Goal: Answer question/provide support: Answer question/provide support

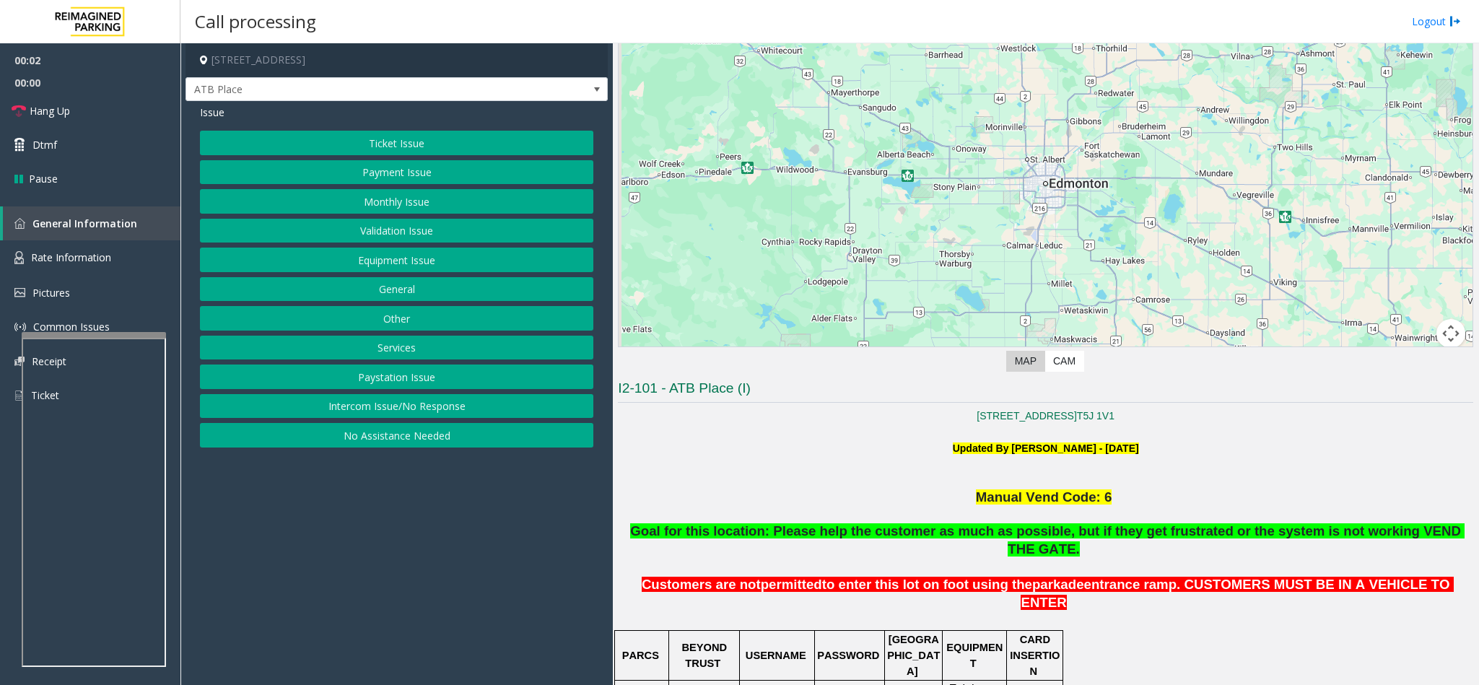
scroll to position [433, 0]
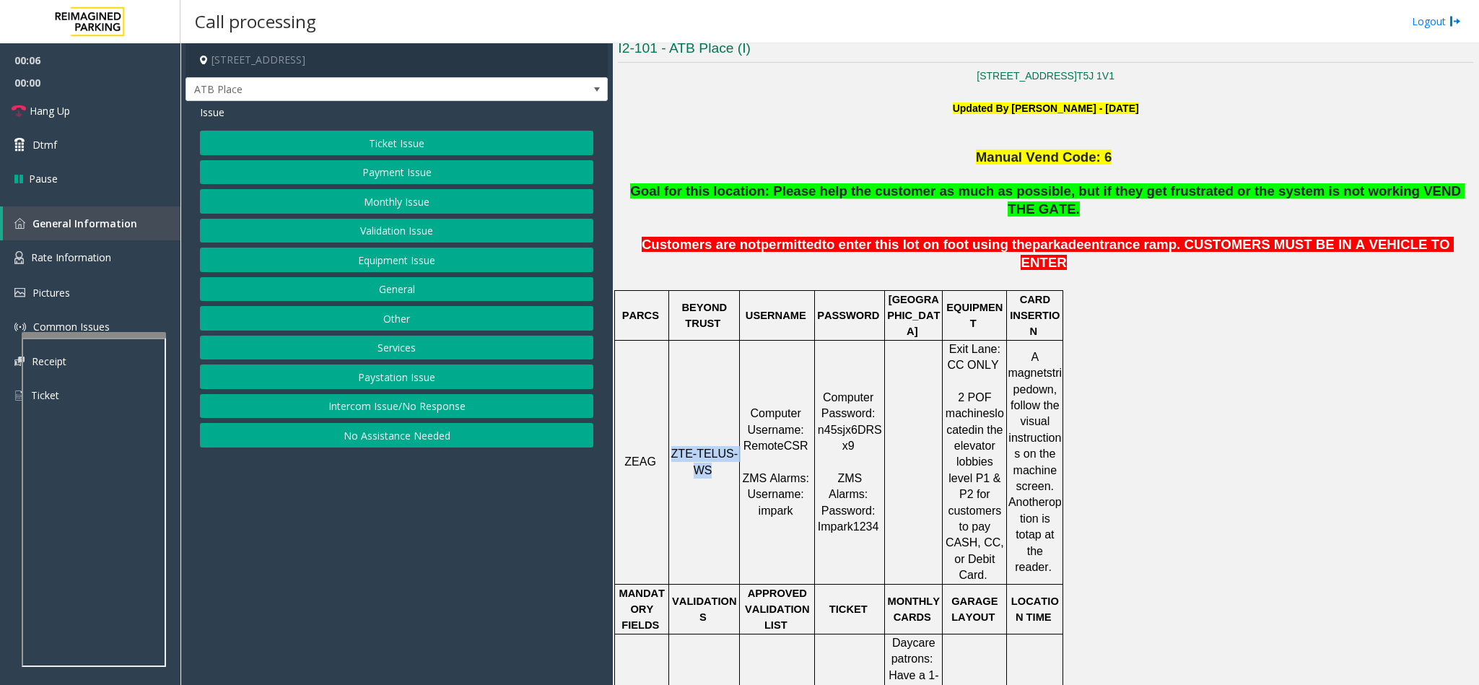
drag, startPoint x: 679, startPoint y: 383, endPoint x: 710, endPoint y: 412, distance: 42.9
click at [710, 446] on p "ZTE-TELUS-WS" at bounding box center [704, 462] width 69 height 32
click at [373, 147] on button "Ticket Issue" at bounding box center [397, 143] width 394 height 25
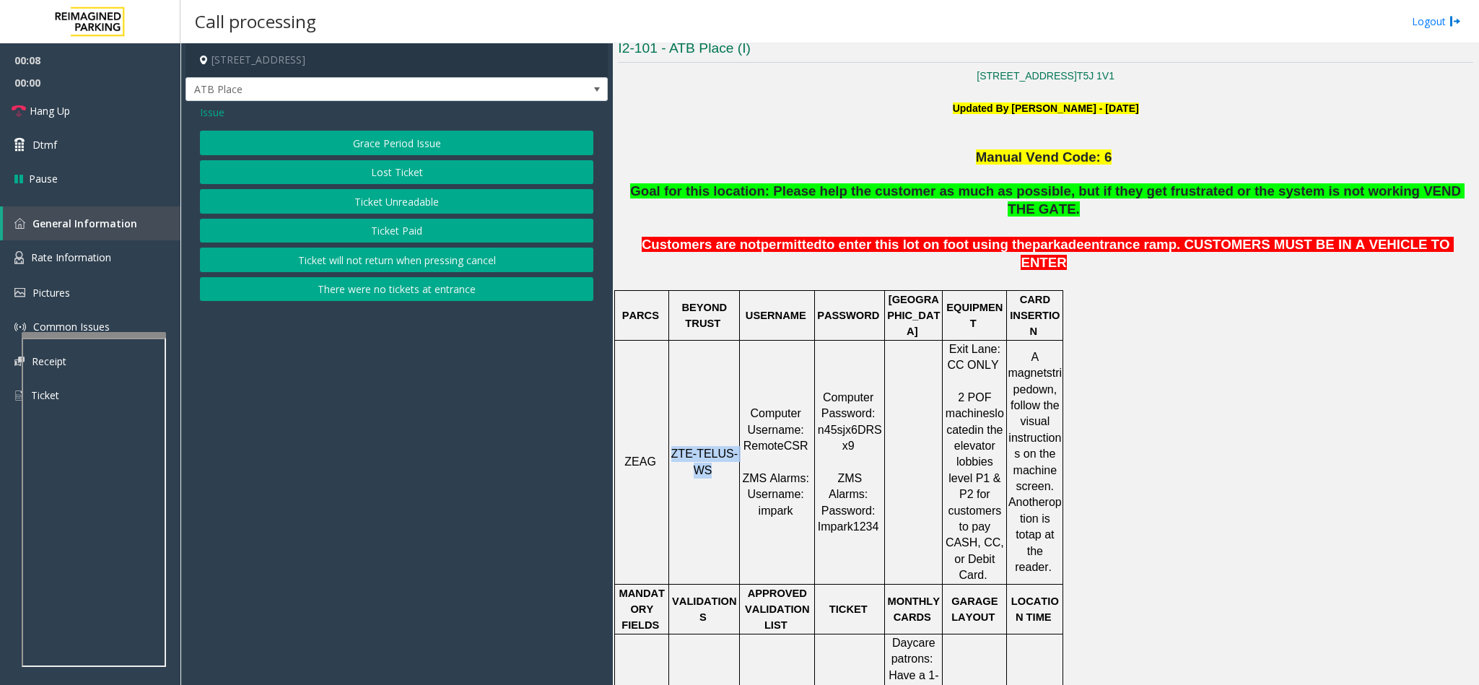
click at [368, 201] on button "Ticket Unreadable" at bounding box center [397, 201] width 394 height 25
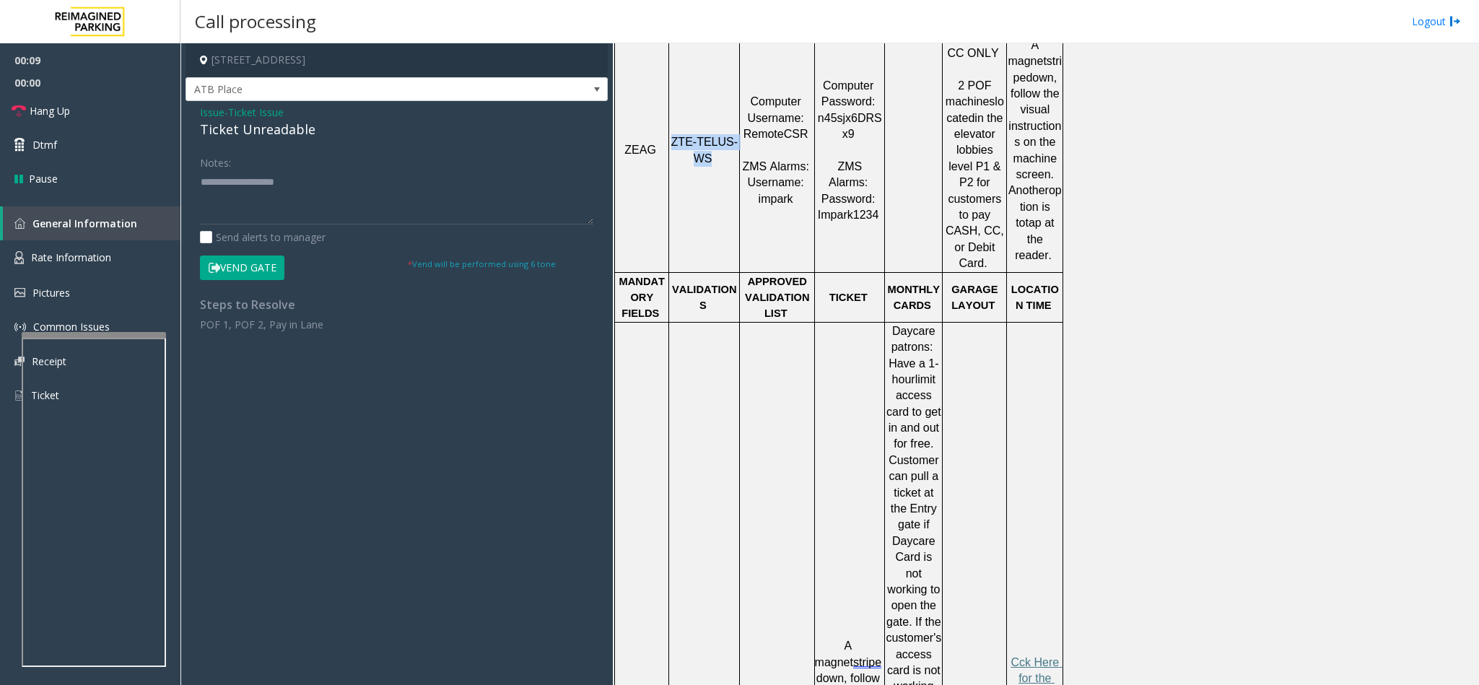
scroll to position [758, 0]
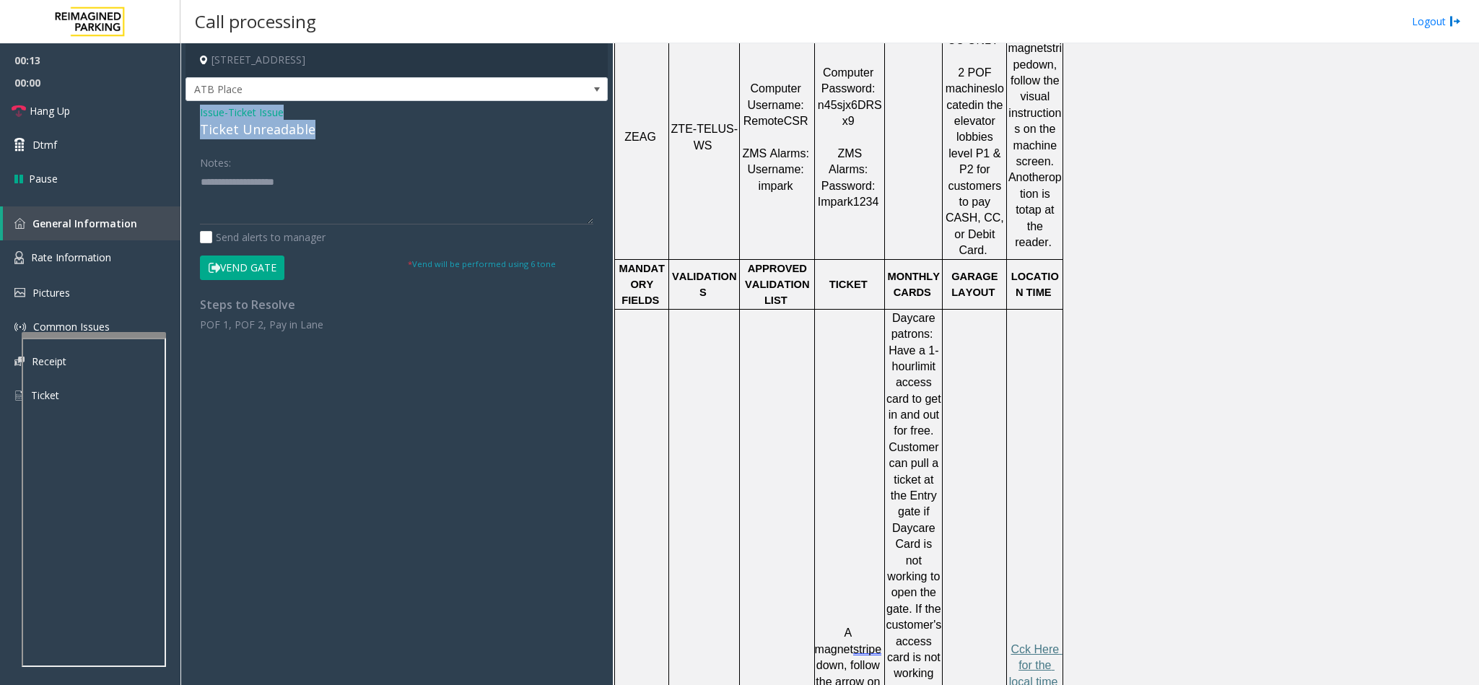
drag, startPoint x: 194, startPoint y: 110, endPoint x: 310, endPoint y: 131, distance: 118.0
click at [310, 131] on div "Issue - Ticket Issue Ticket Unreadable Notes: Send alerts to manager Vend Gate …" at bounding box center [397, 223] width 422 height 245
click at [354, 197] on textarea at bounding box center [397, 197] width 394 height 54
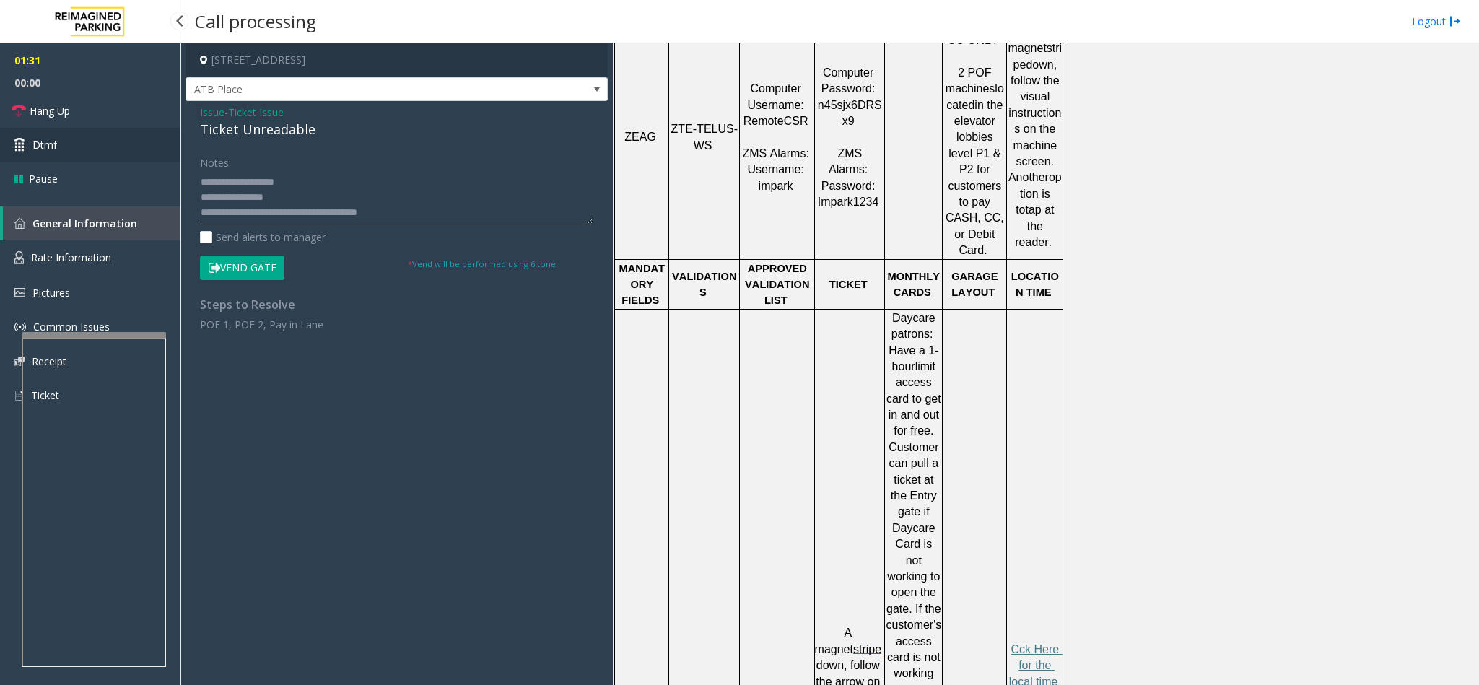
type textarea "**********"
click at [87, 157] on link "Dtmf" at bounding box center [90, 145] width 181 height 34
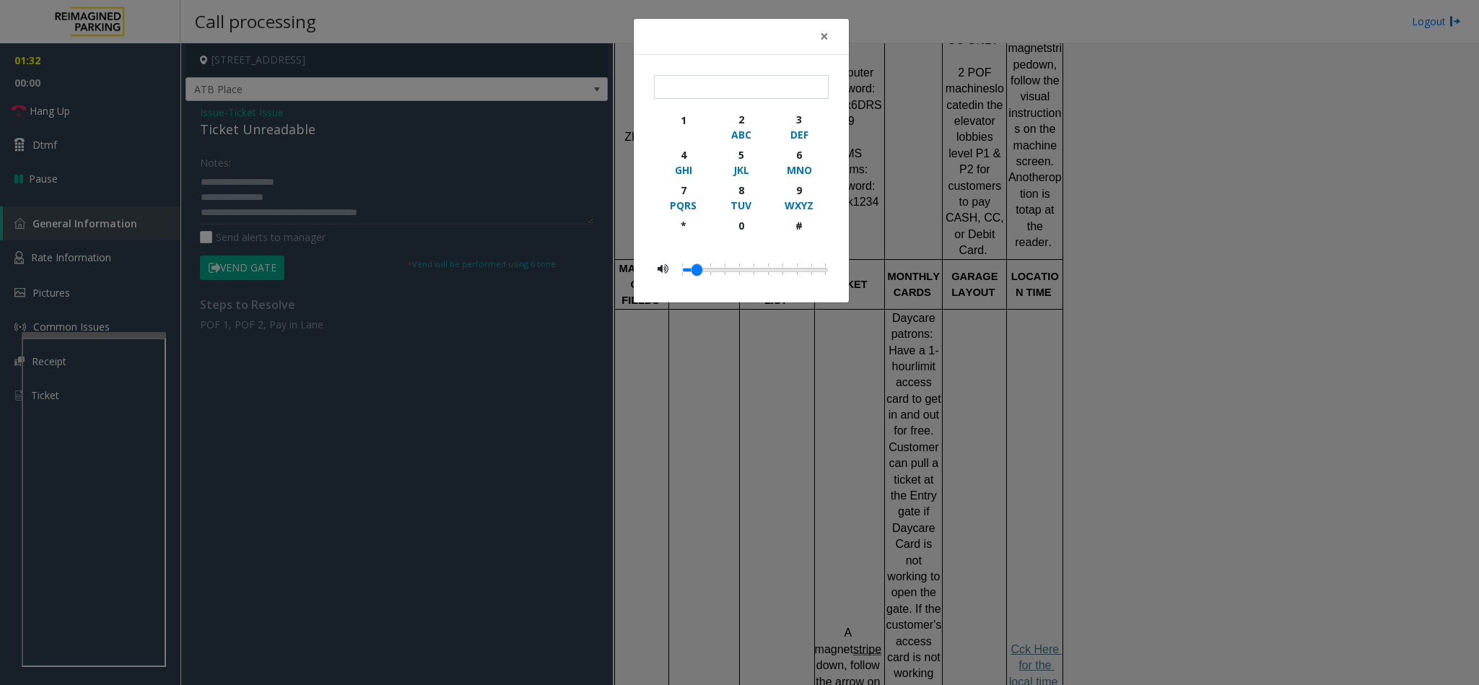
click at [520, 505] on div "× 1 2 ABC 3 DEF 4 GHI 5 JKL 6 MNO 7 PQRS 8 TUV 9 WXYZ * 0 #" at bounding box center [739, 342] width 1479 height 685
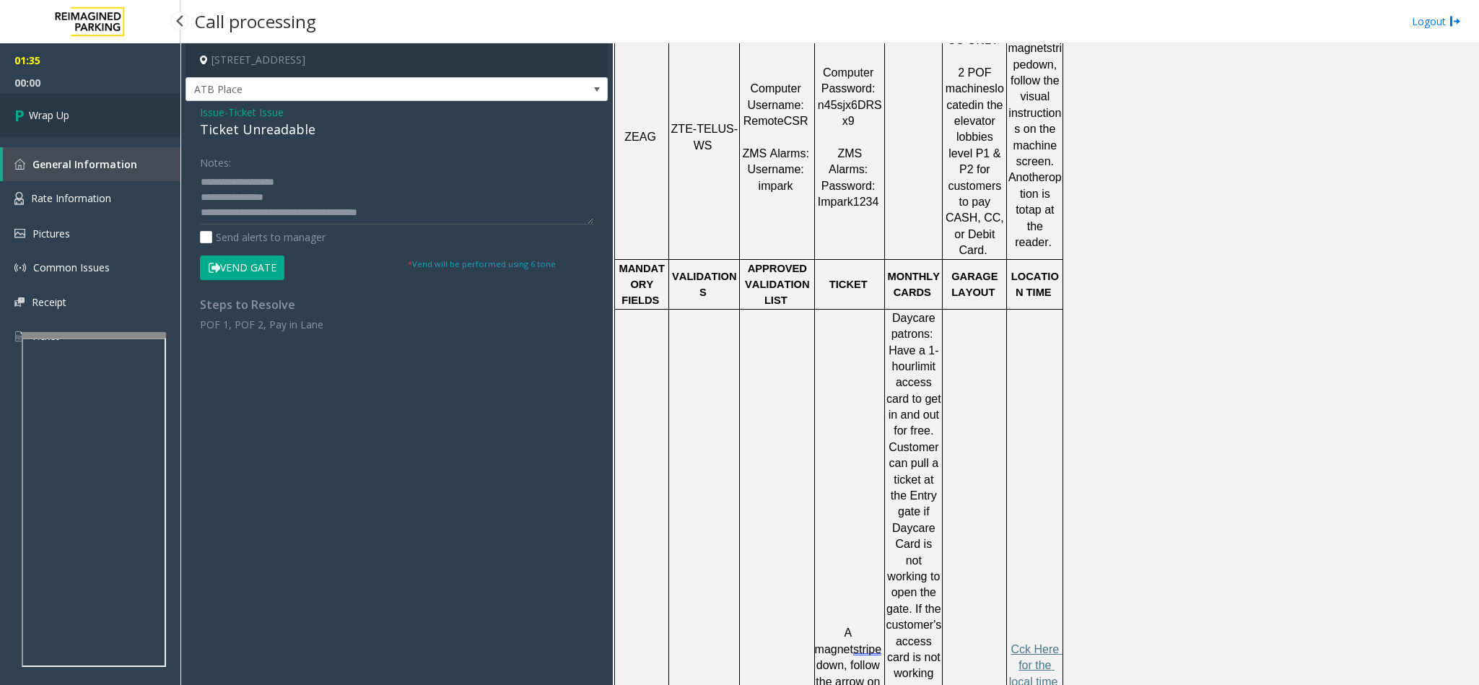
click at [56, 108] on span "Wrap Up" at bounding box center [49, 115] width 40 height 15
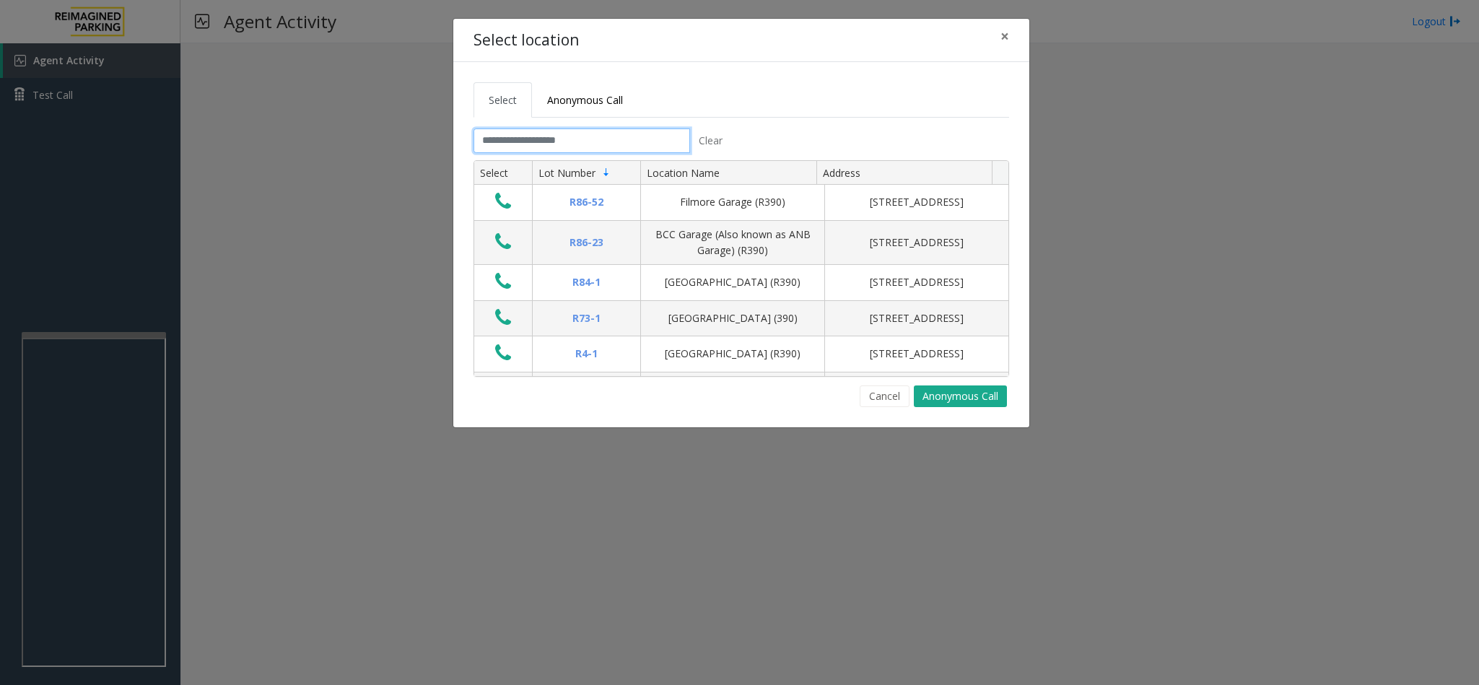
click at [483, 139] on input "text" at bounding box center [582, 141] width 217 height 25
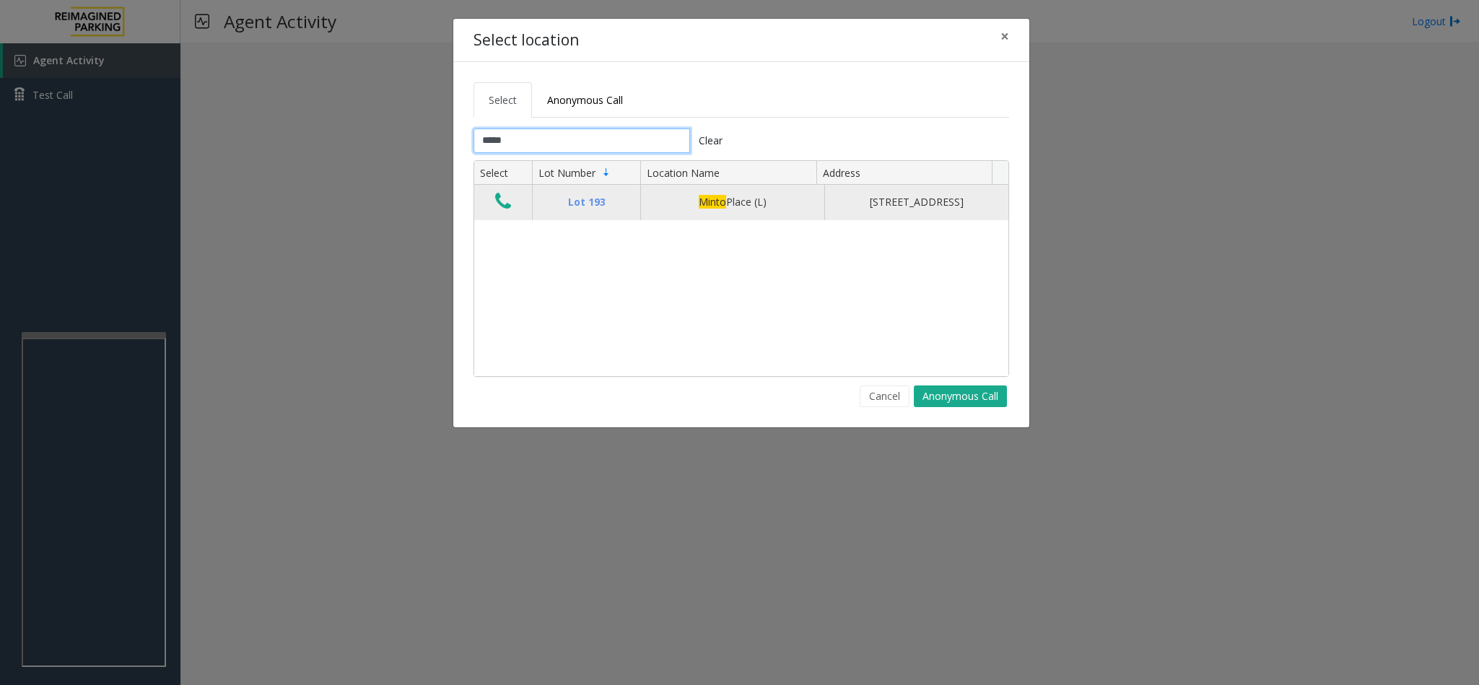
type input "*****"
click at [499, 206] on icon "Data table" at bounding box center [503, 201] width 16 height 20
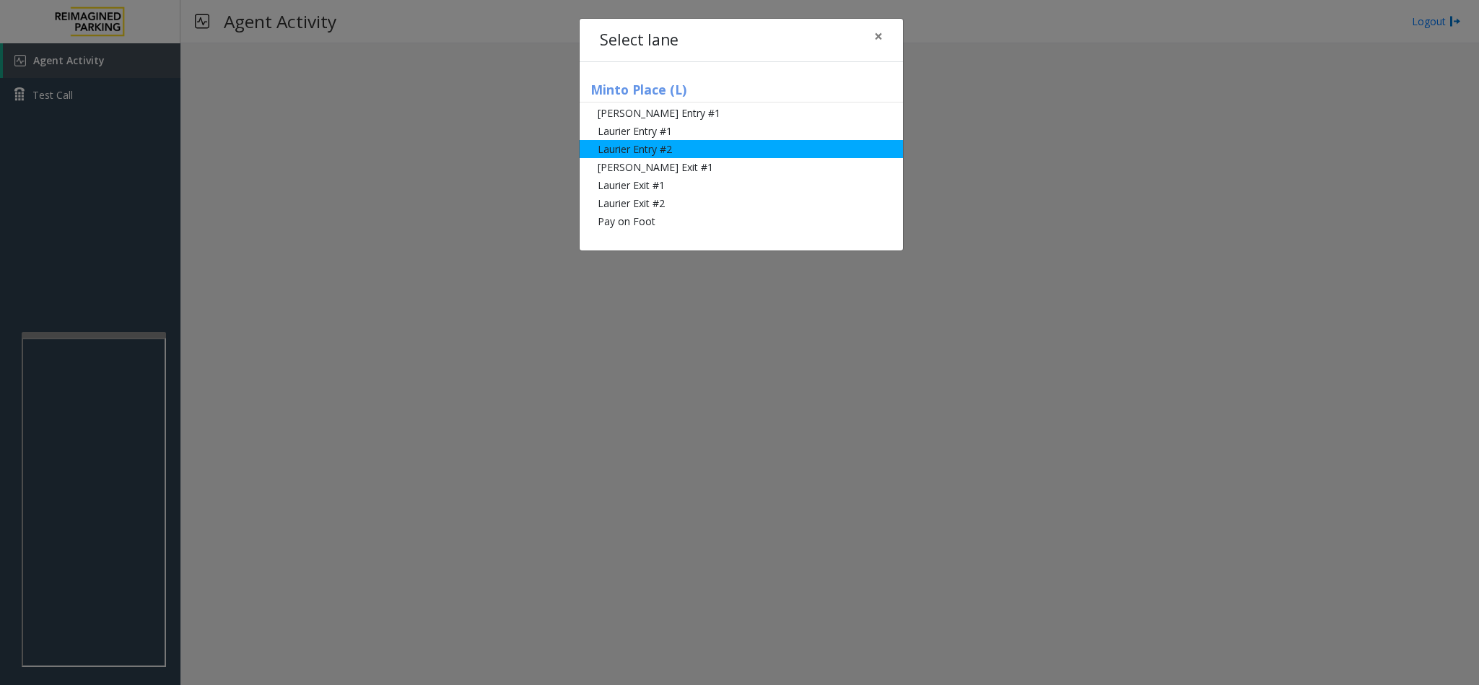
click at [683, 149] on li "Laurier Entry #2" at bounding box center [741, 149] width 323 height 18
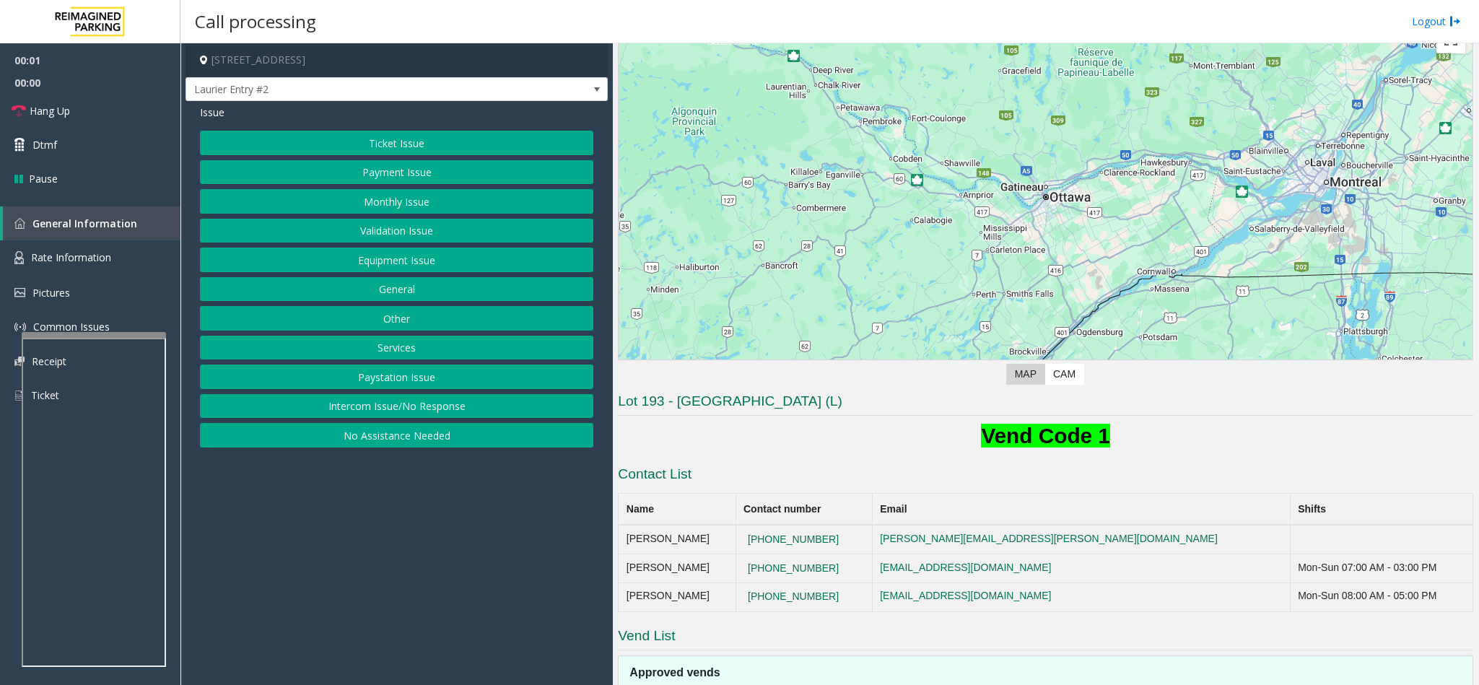
scroll to position [245, 0]
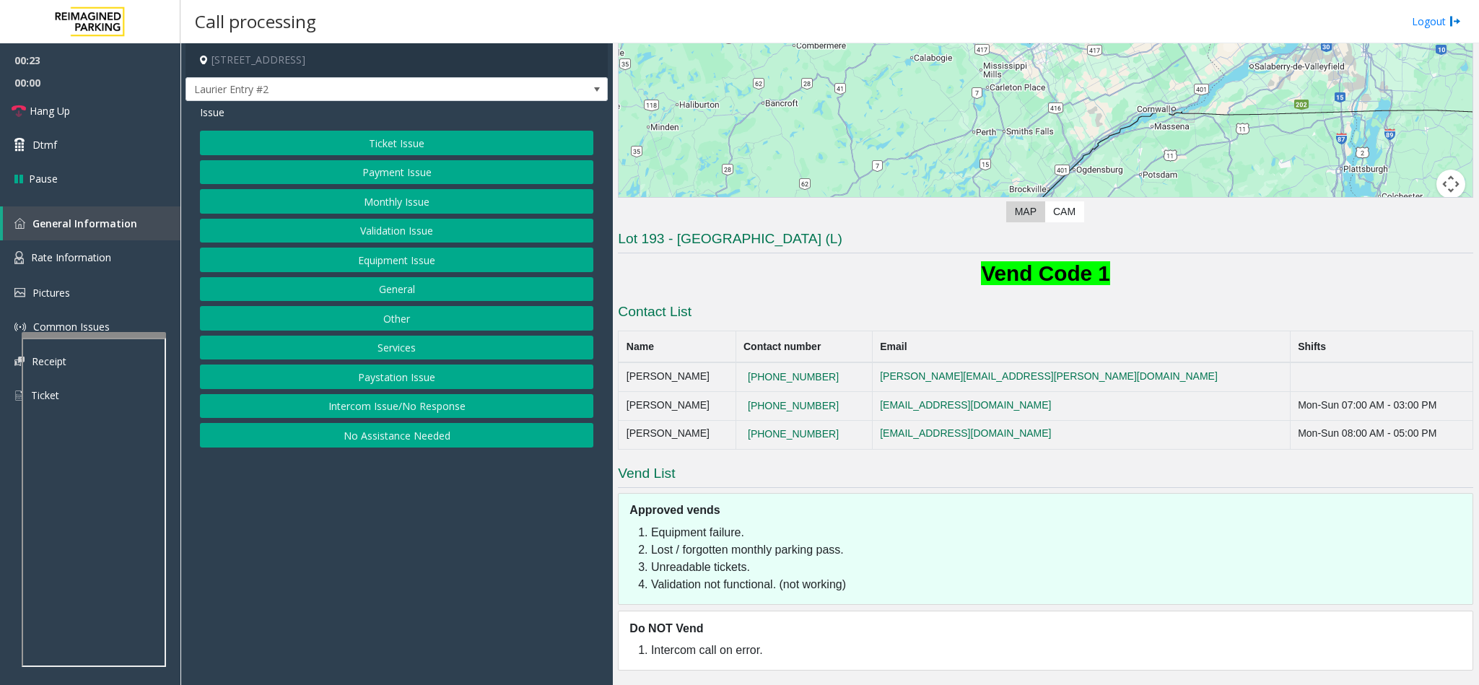
click at [375, 264] on button "Equipment Issue" at bounding box center [397, 260] width 394 height 25
click at [373, 134] on button "Pay Station Down/Out of Order" at bounding box center [397, 143] width 394 height 25
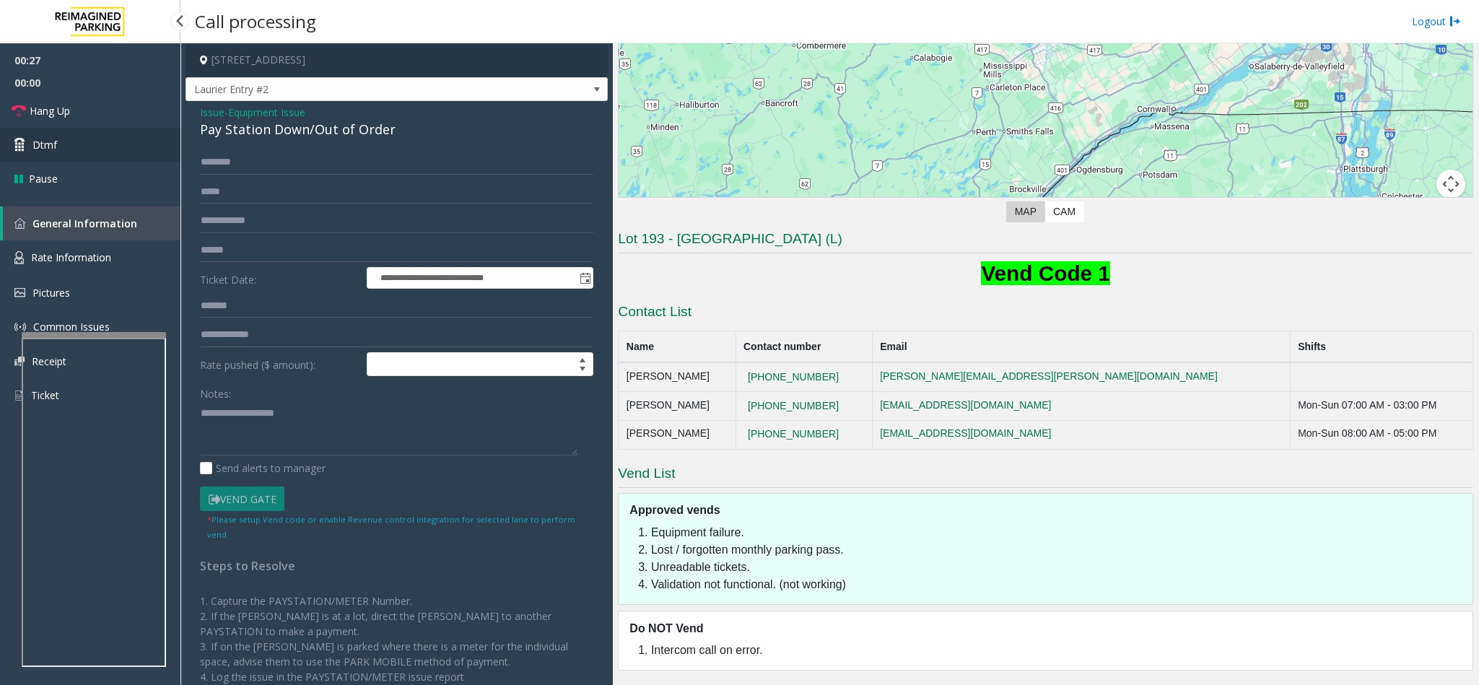
click at [126, 142] on link "Dtmf" at bounding box center [90, 145] width 181 height 34
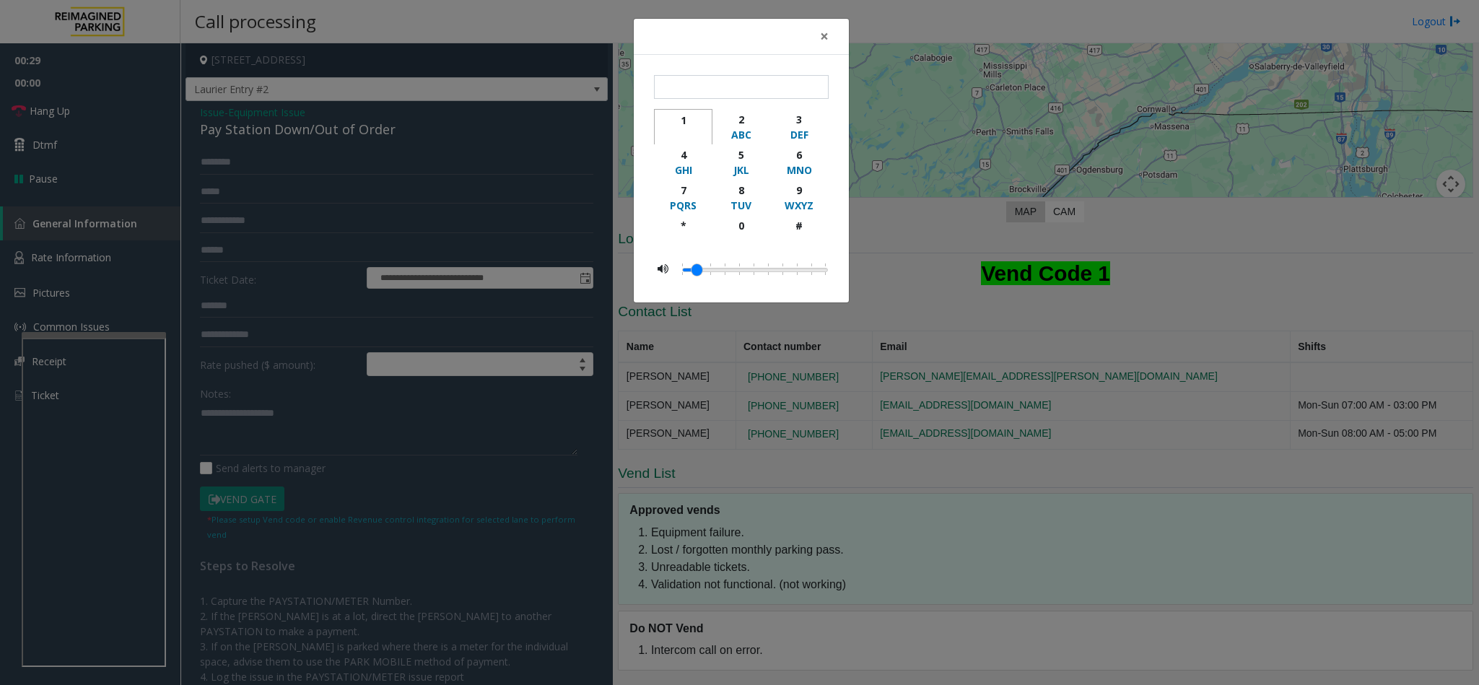
click at [682, 110] on button "1" at bounding box center [683, 126] width 58 height 35
type input "*"
click at [821, 30] on span "×" at bounding box center [824, 36] width 9 height 20
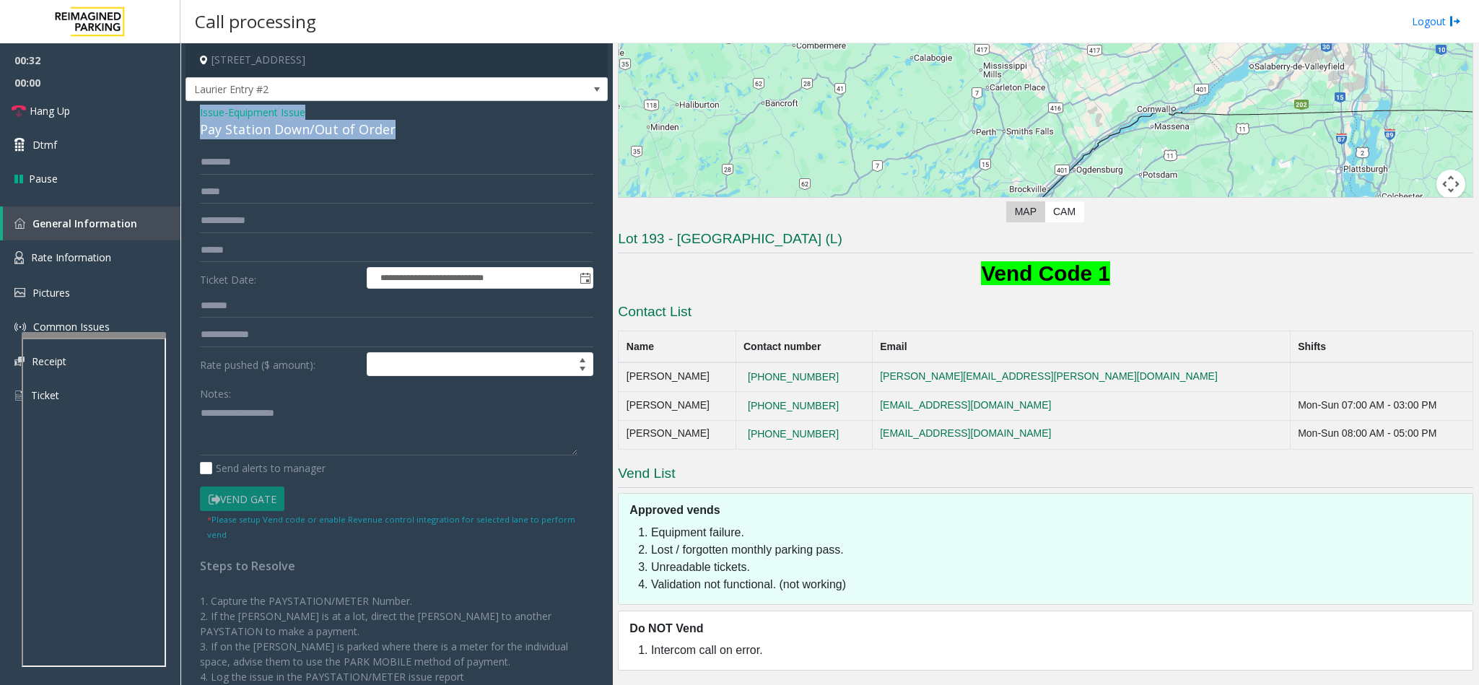
drag, startPoint x: 194, startPoint y: 106, endPoint x: 390, endPoint y: 136, distance: 198.7
click at [390, 136] on div "**********" at bounding box center [397, 422] width 422 height 643
click at [407, 425] on textarea at bounding box center [389, 428] width 378 height 54
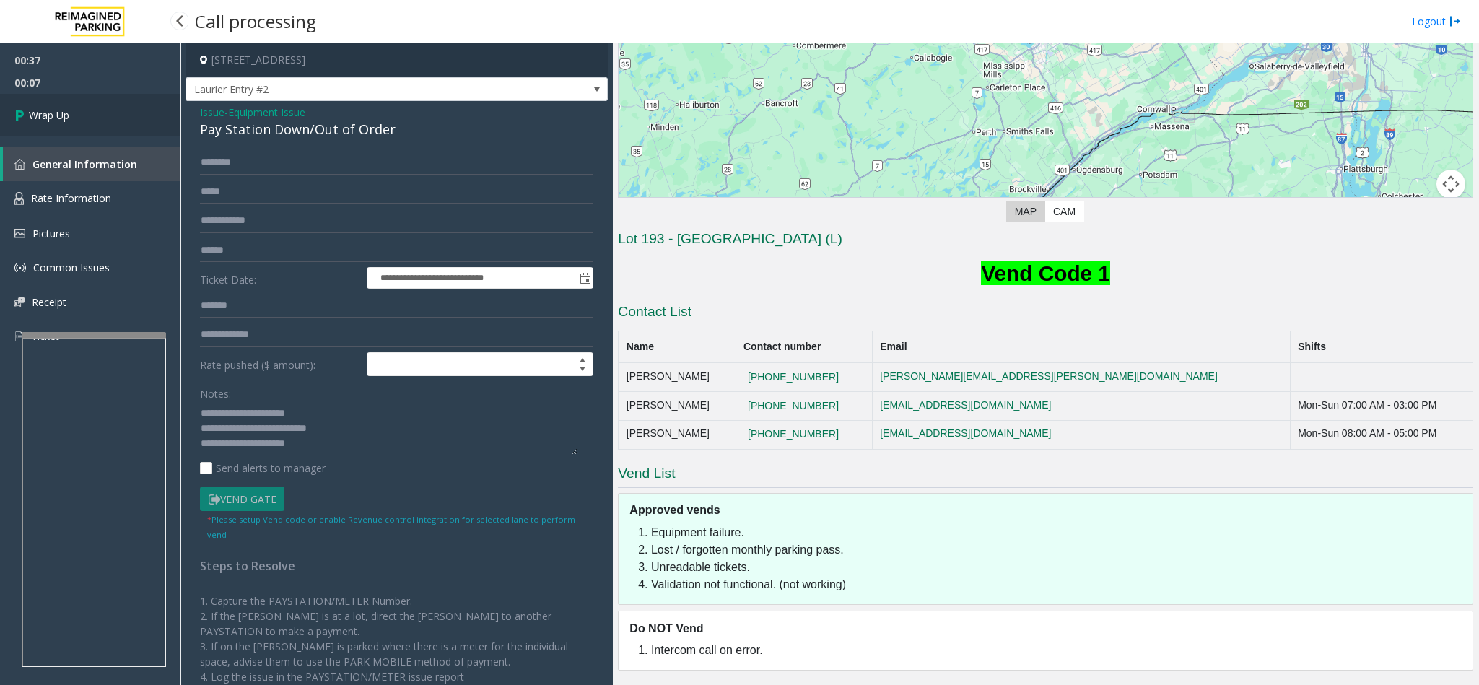
type textarea "**********"
click at [85, 111] on link "Wrap Up" at bounding box center [90, 115] width 181 height 43
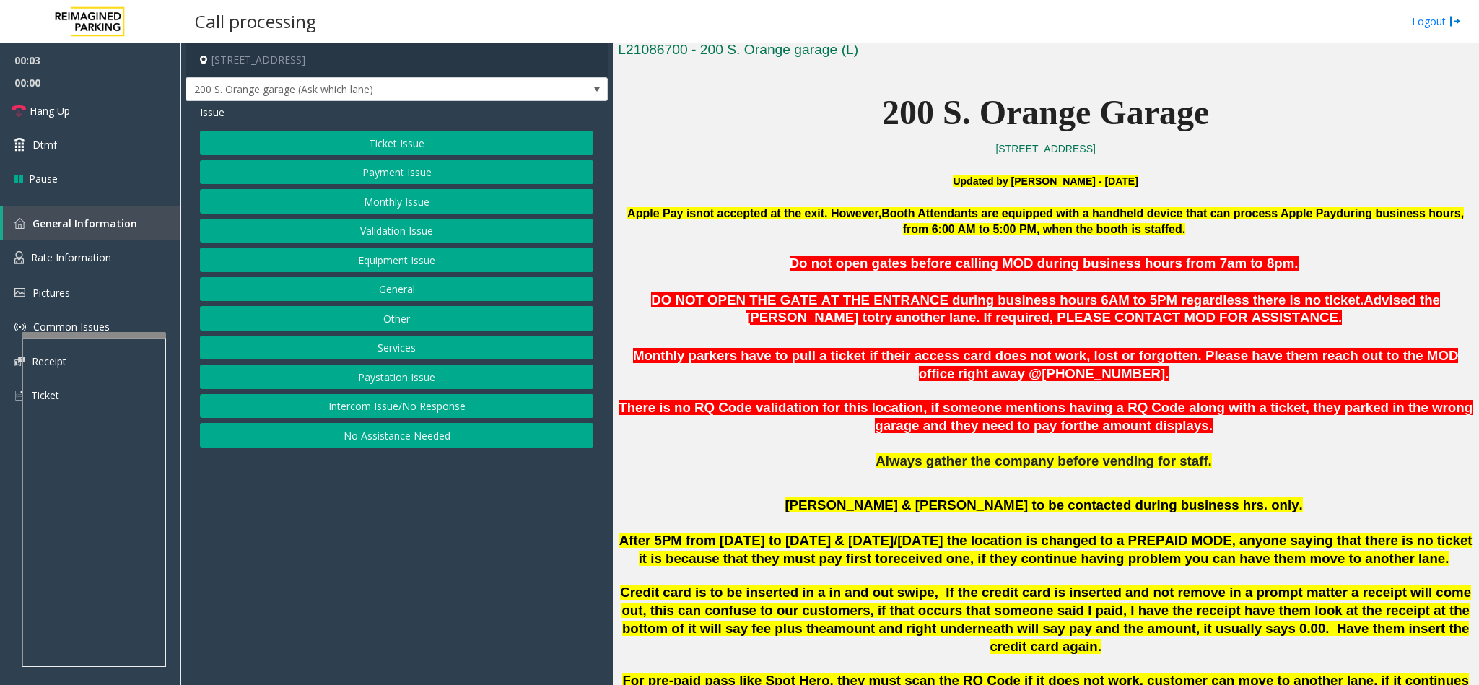
scroll to position [542, 0]
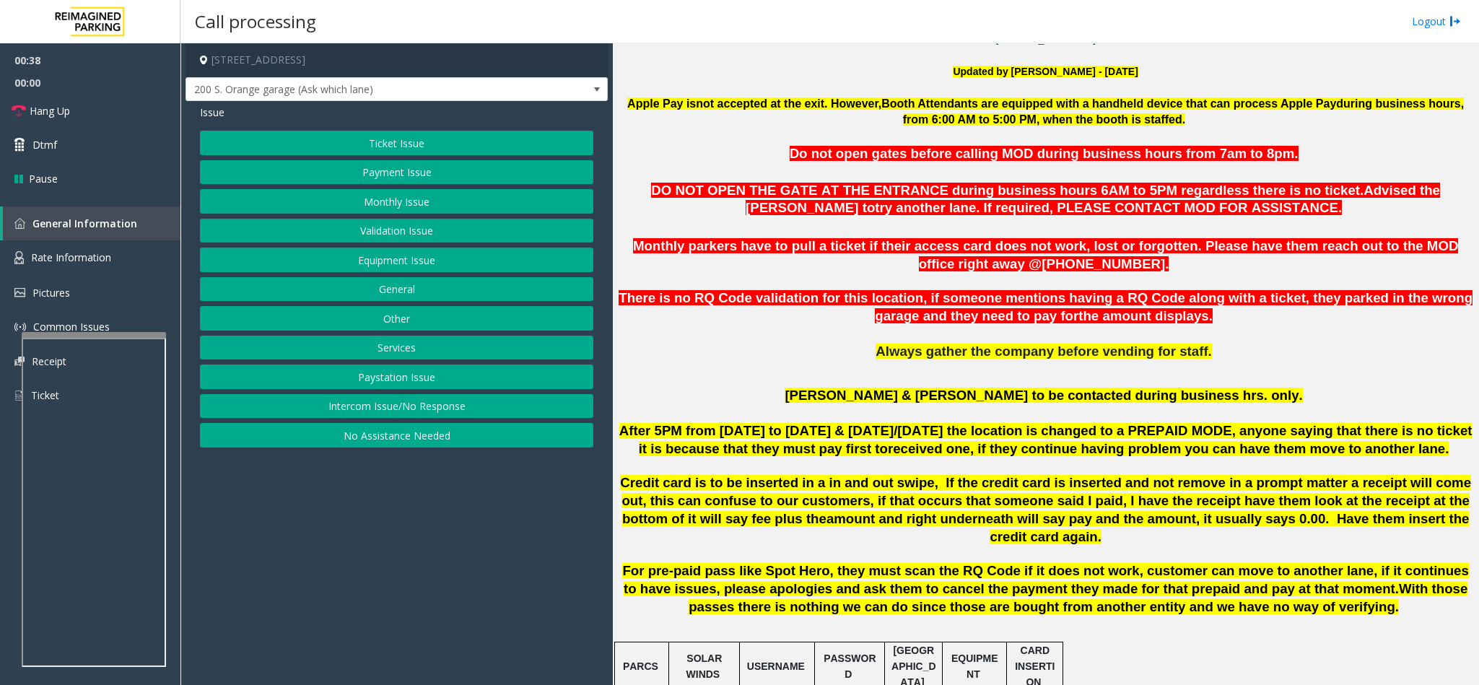
click at [431, 263] on button "Equipment Issue" at bounding box center [397, 260] width 394 height 25
click at [431, 263] on button "Gate / Door Won't Open" at bounding box center [397, 260] width 394 height 25
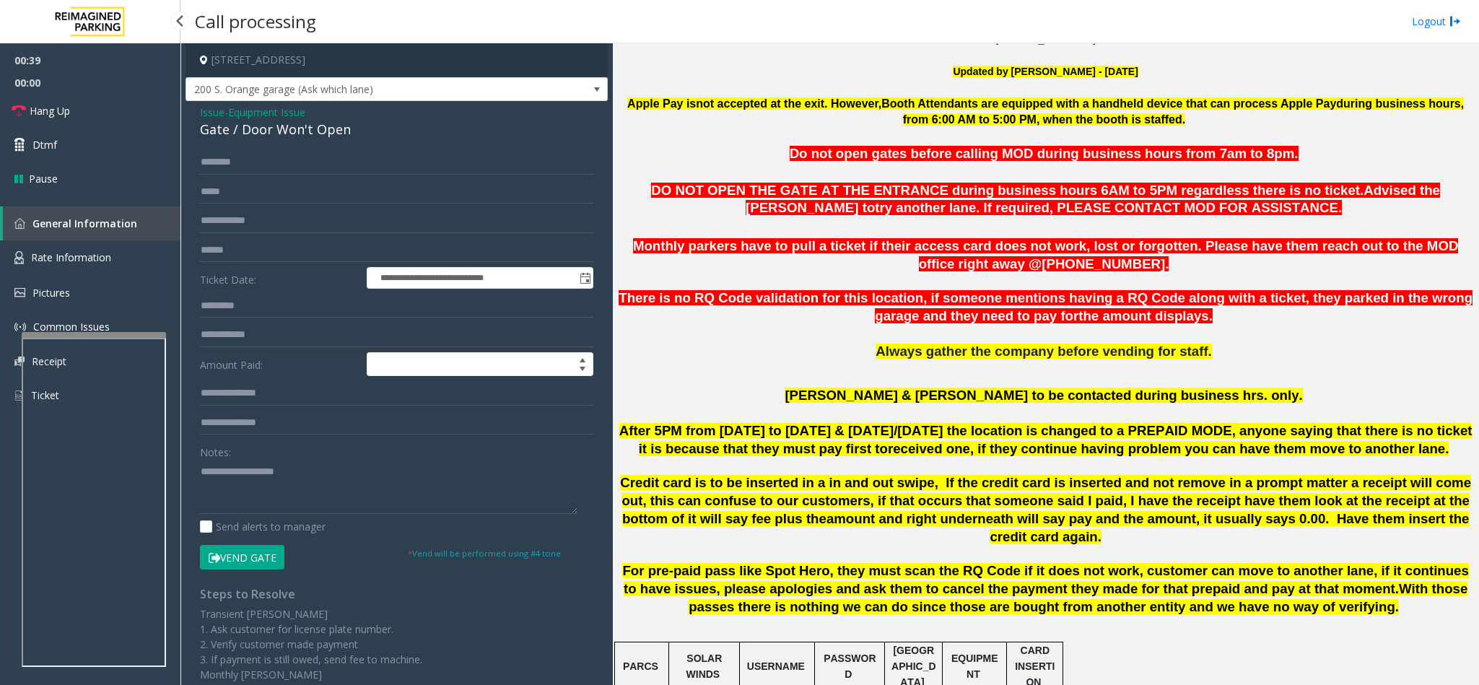
click at [171, 501] on div "00:39 00:00 Hang Up Dtmf Pause General Information Rate Information Pictures Co…" at bounding box center [90, 385] width 181 height 685
click at [258, 503] on textarea at bounding box center [389, 487] width 378 height 54
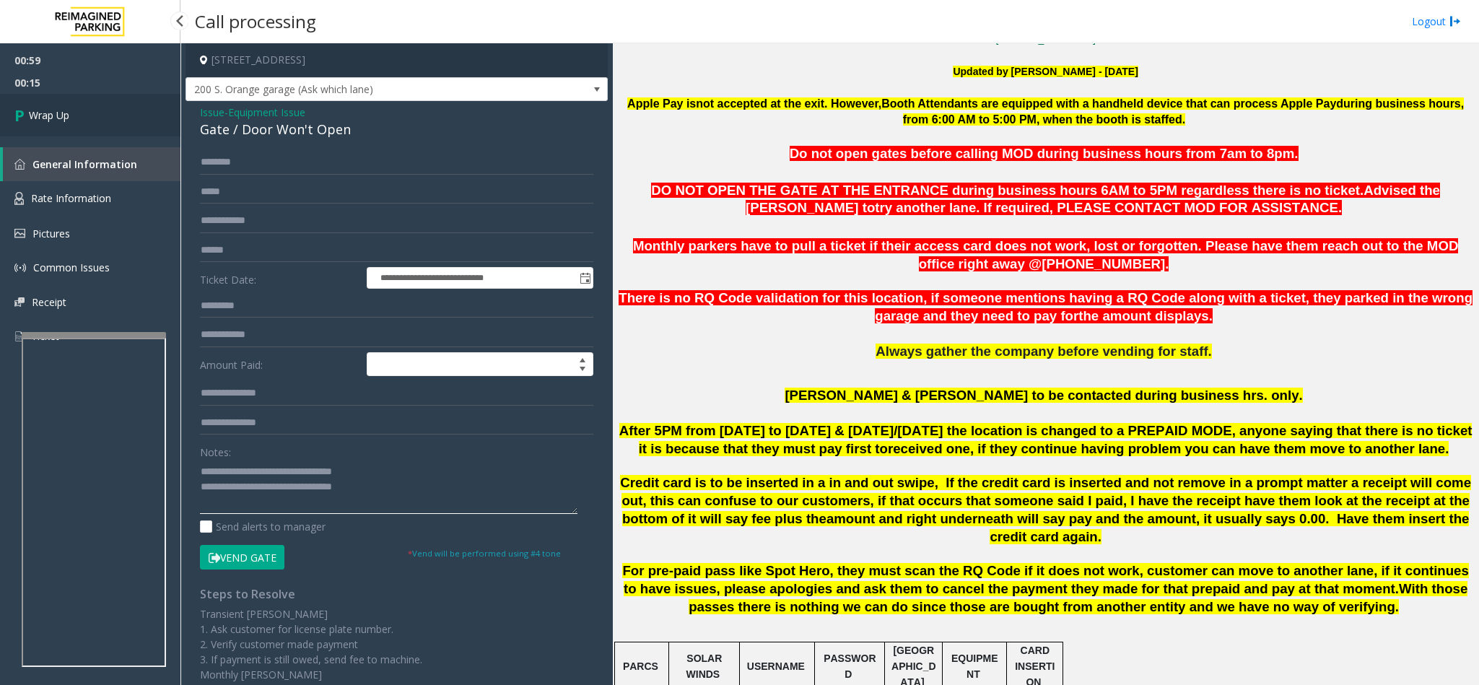
type textarea "**********"
click at [61, 117] on span "Wrap Up" at bounding box center [49, 115] width 40 height 15
